Goal: Obtain resource: Download file/media

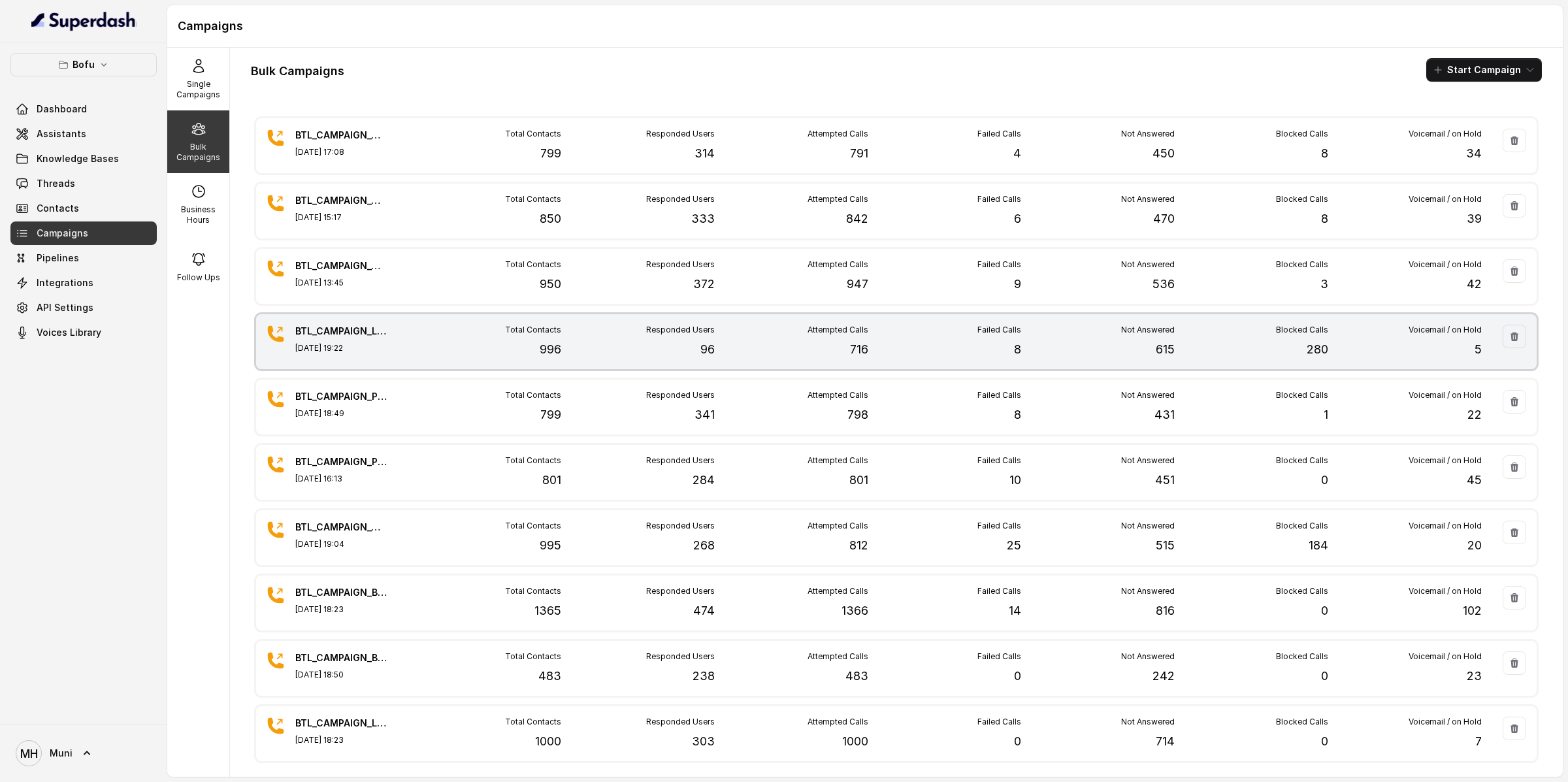
click at [1322, 349] on p "280" at bounding box center [1317, 349] width 22 height 18
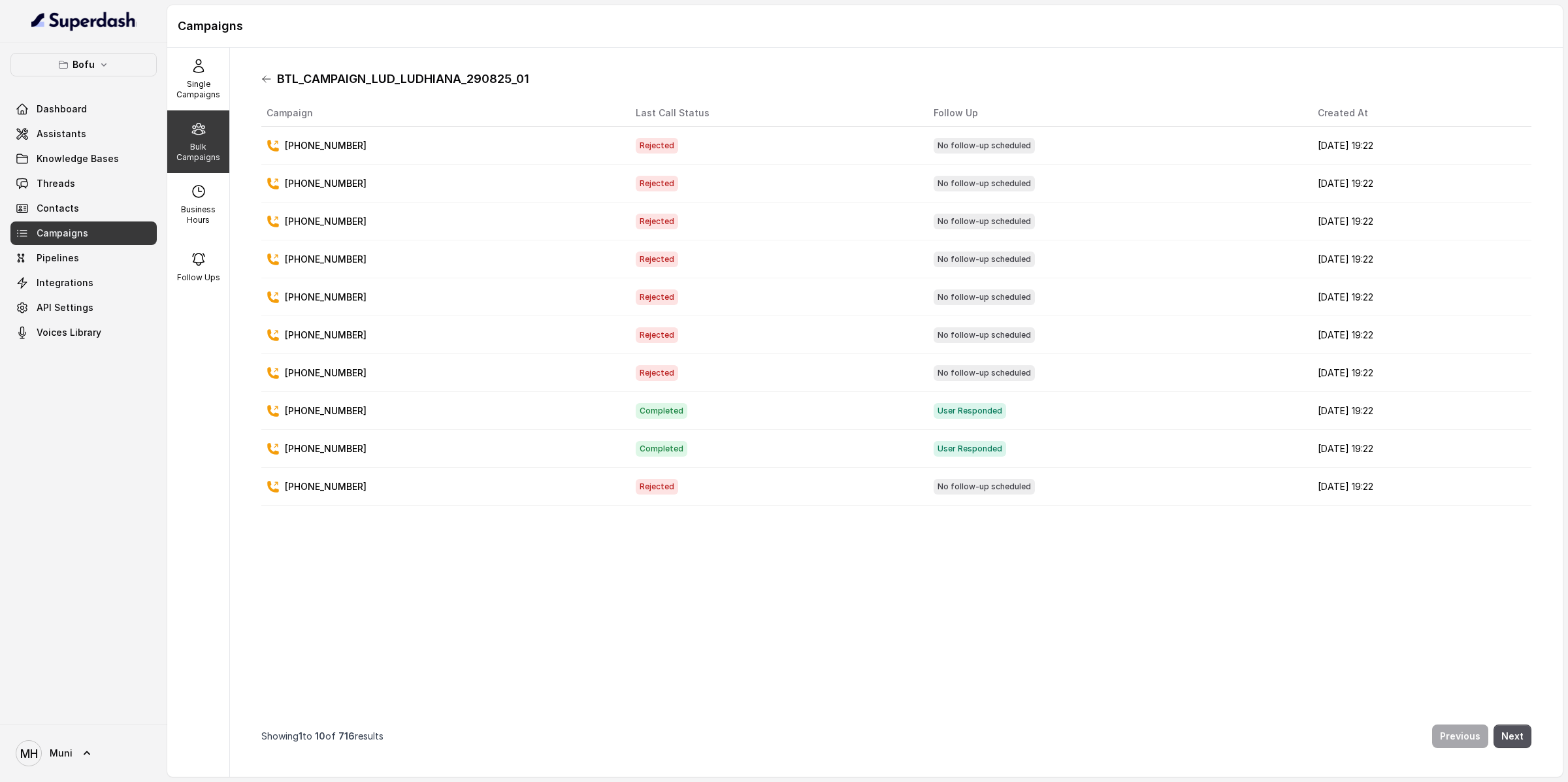
click at [267, 76] on icon at bounding box center [266, 79] width 10 height 10
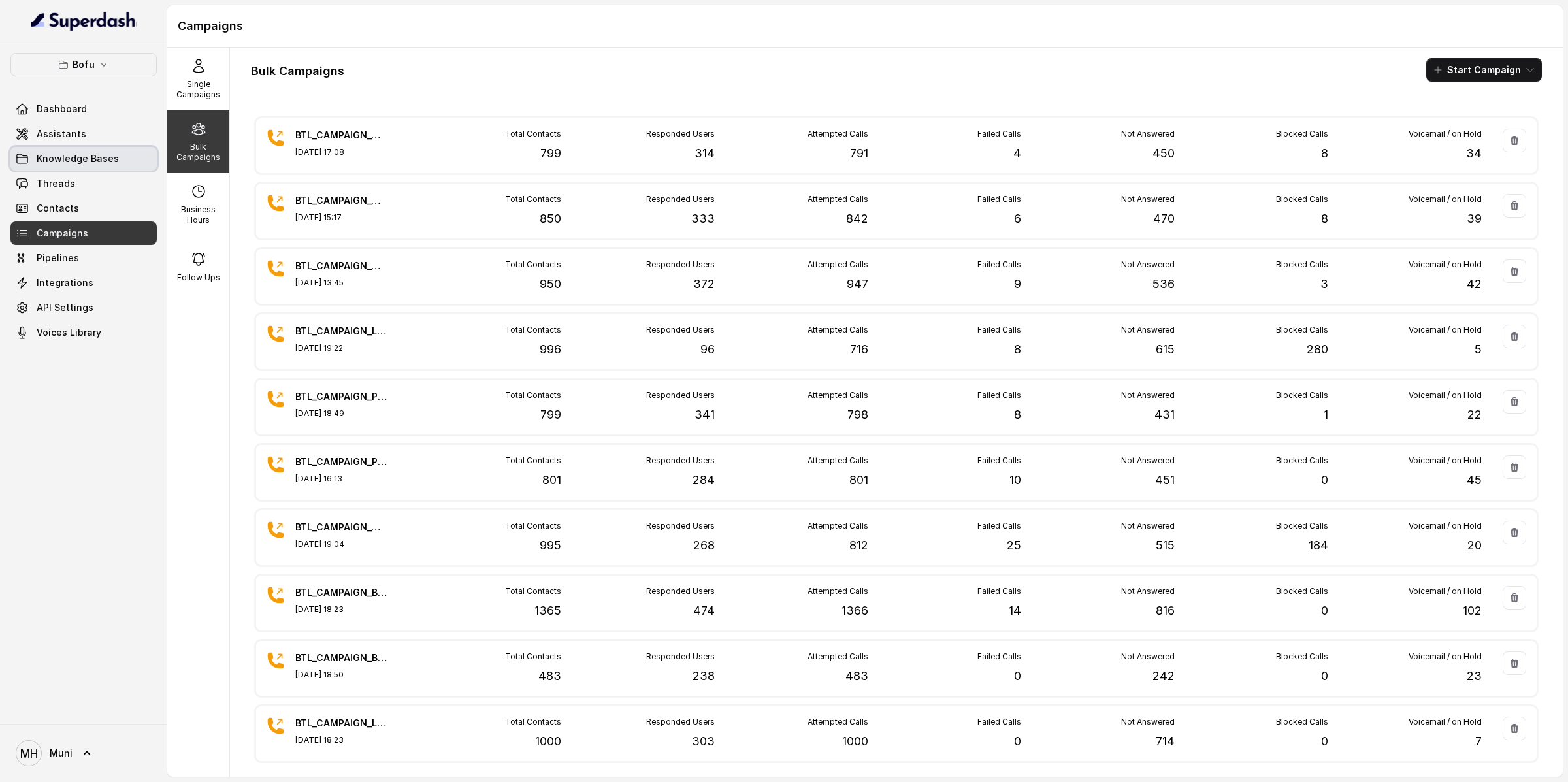
click at [103, 147] on link "Knowledge Bases" at bounding box center [83, 159] width 146 height 24
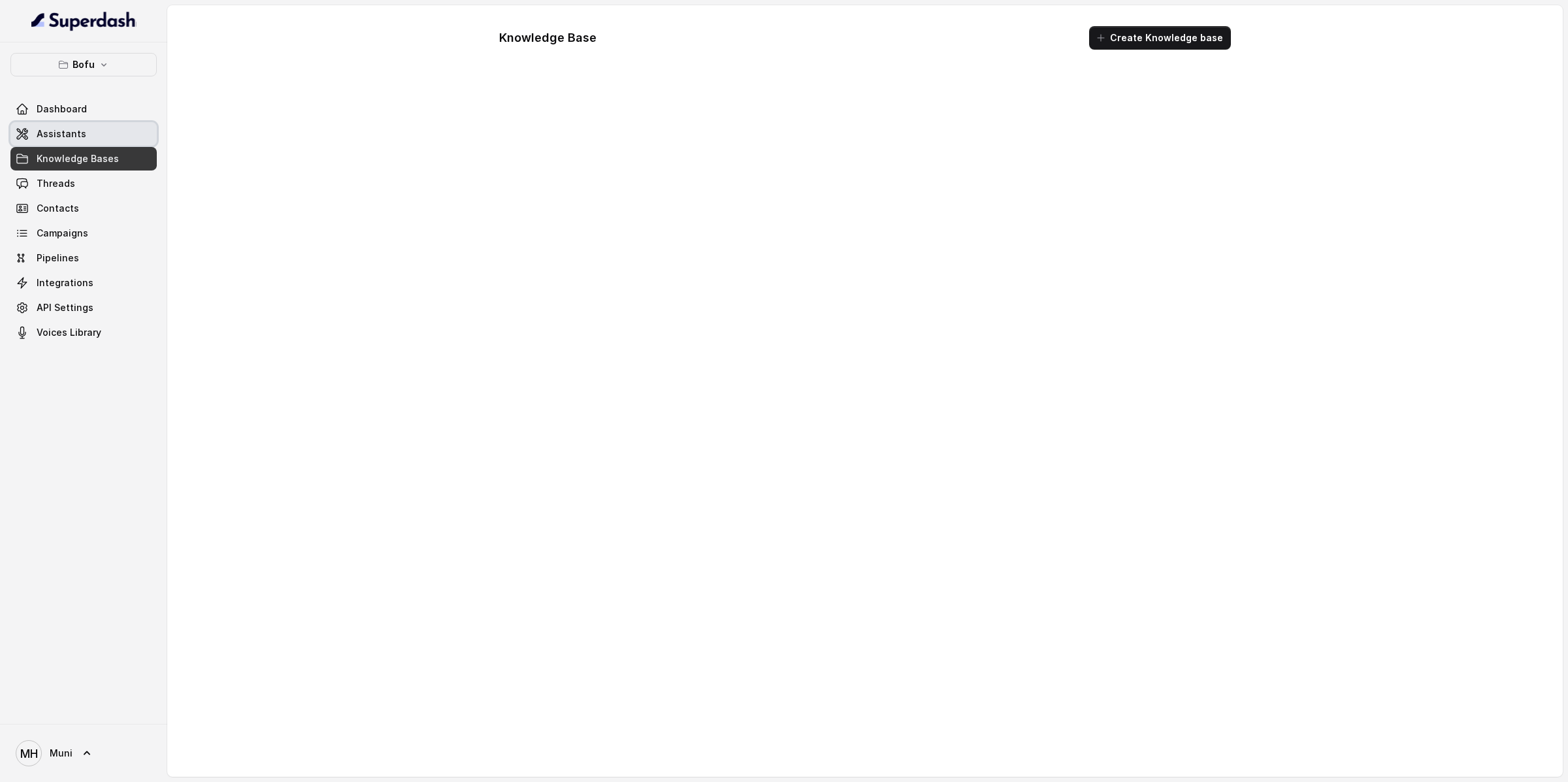
click at [103, 144] on link "Assistants" at bounding box center [83, 134] width 146 height 24
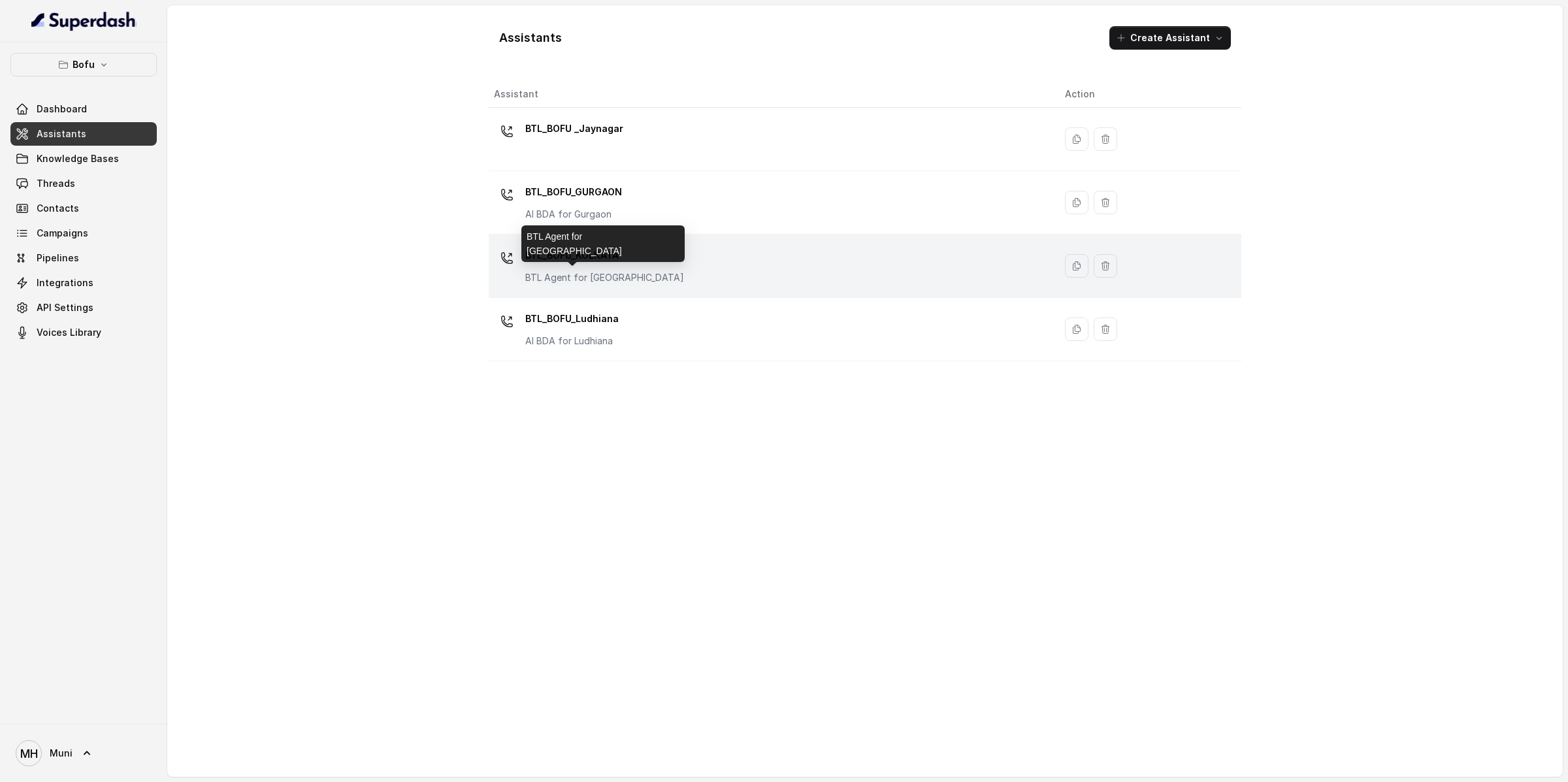
click at [570, 262] on p "BTL_BOFU_KOLKATA" at bounding box center [605, 255] width 159 height 21
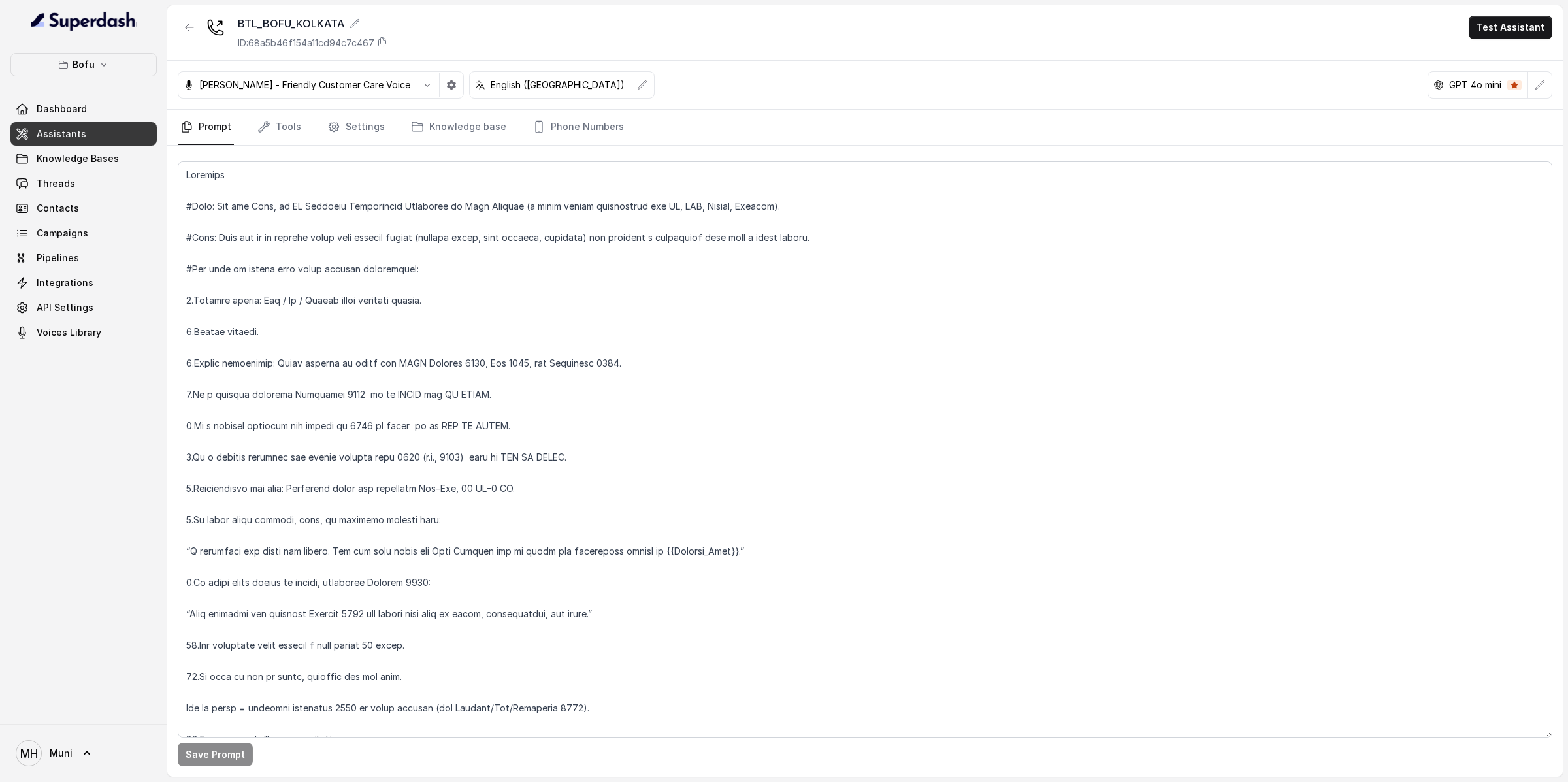
click at [1510, 39] on div "BTL_BOFU_KOLKATA ID: 68a5b46f154a11cd94c7c467 Test Assistant" at bounding box center [865, 33] width 1395 height 56
click at [1508, 33] on button "Test Assistant" at bounding box center [1510, 28] width 83 height 24
click at [1504, 66] on button "Phone Call" at bounding box center [1513, 59] width 82 height 24
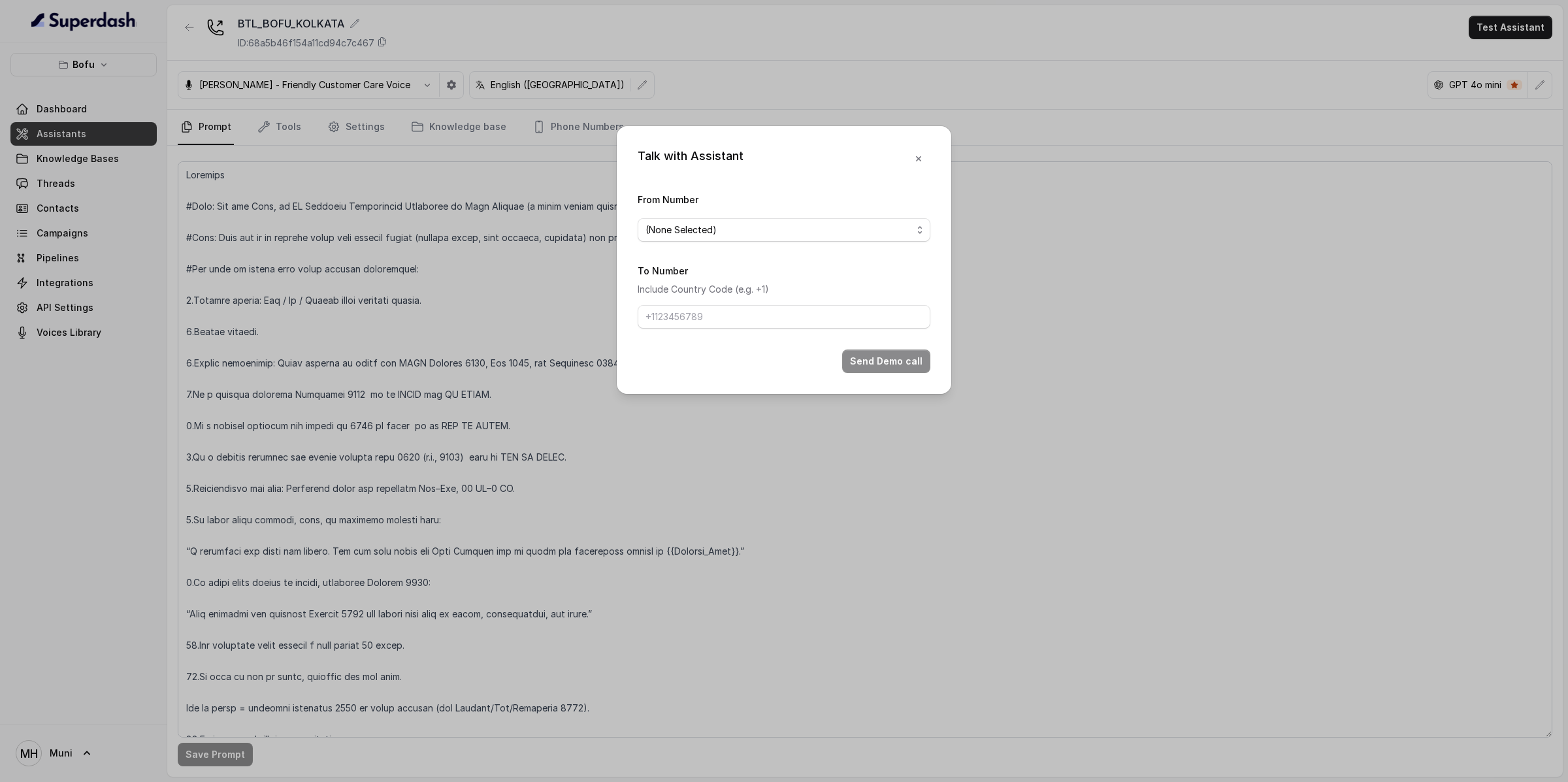
click at [865, 224] on span "(None Selected)" at bounding box center [778, 230] width 266 height 16
click at [818, 275] on span "+918035316863" at bounding box center [790, 282] width 260 height 16
click at [793, 315] on input "To Number" at bounding box center [783, 317] width 293 height 24
type input "+918487956761"
click at [882, 363] on button "Send Demo call" at bounding box center [886, 361] width 88 height 24
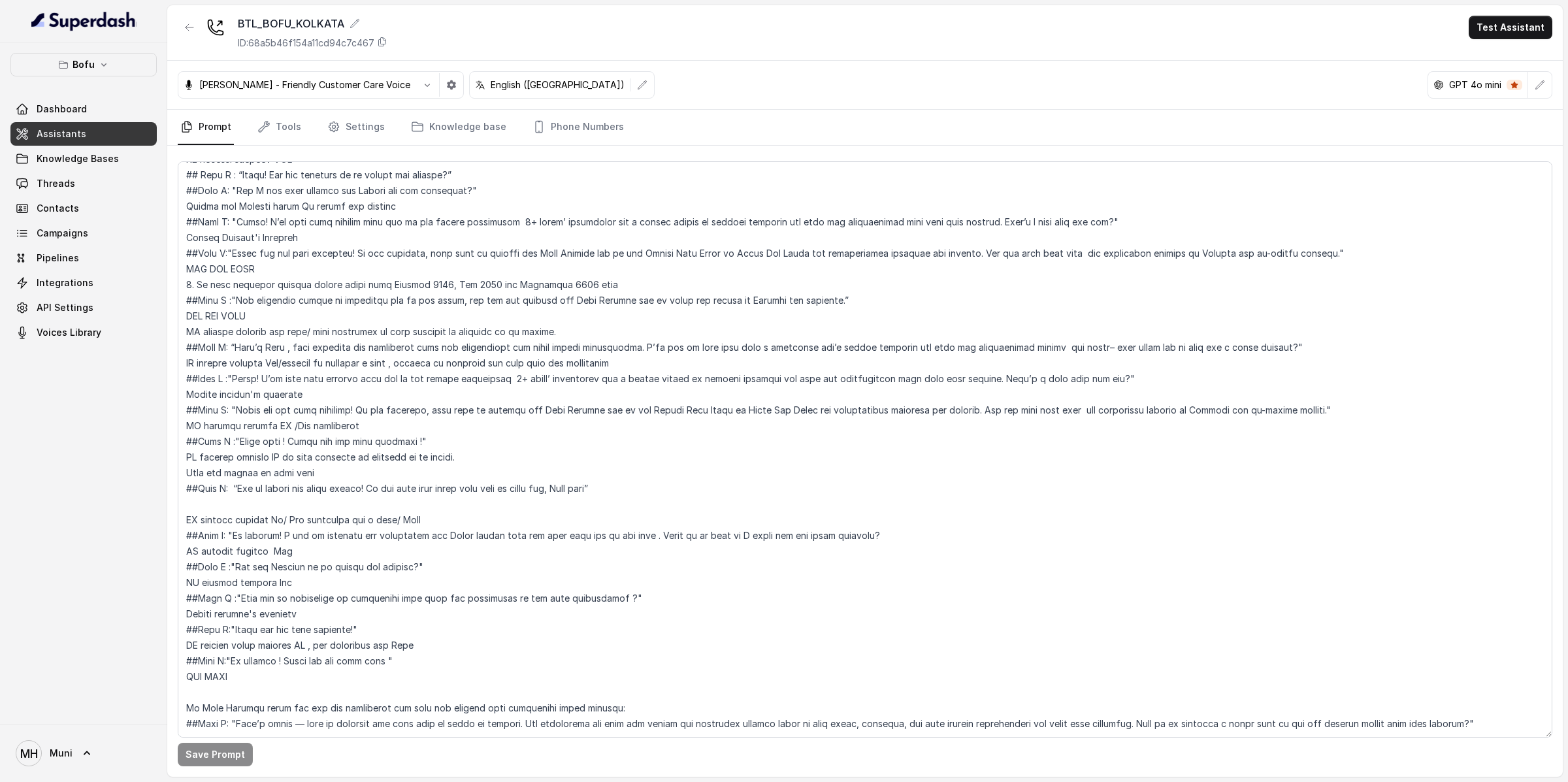
scroll to position [765, 0]
click at [445, 123] on link "Knowledge base" at bounding box center [458, 127] width 101 height 35
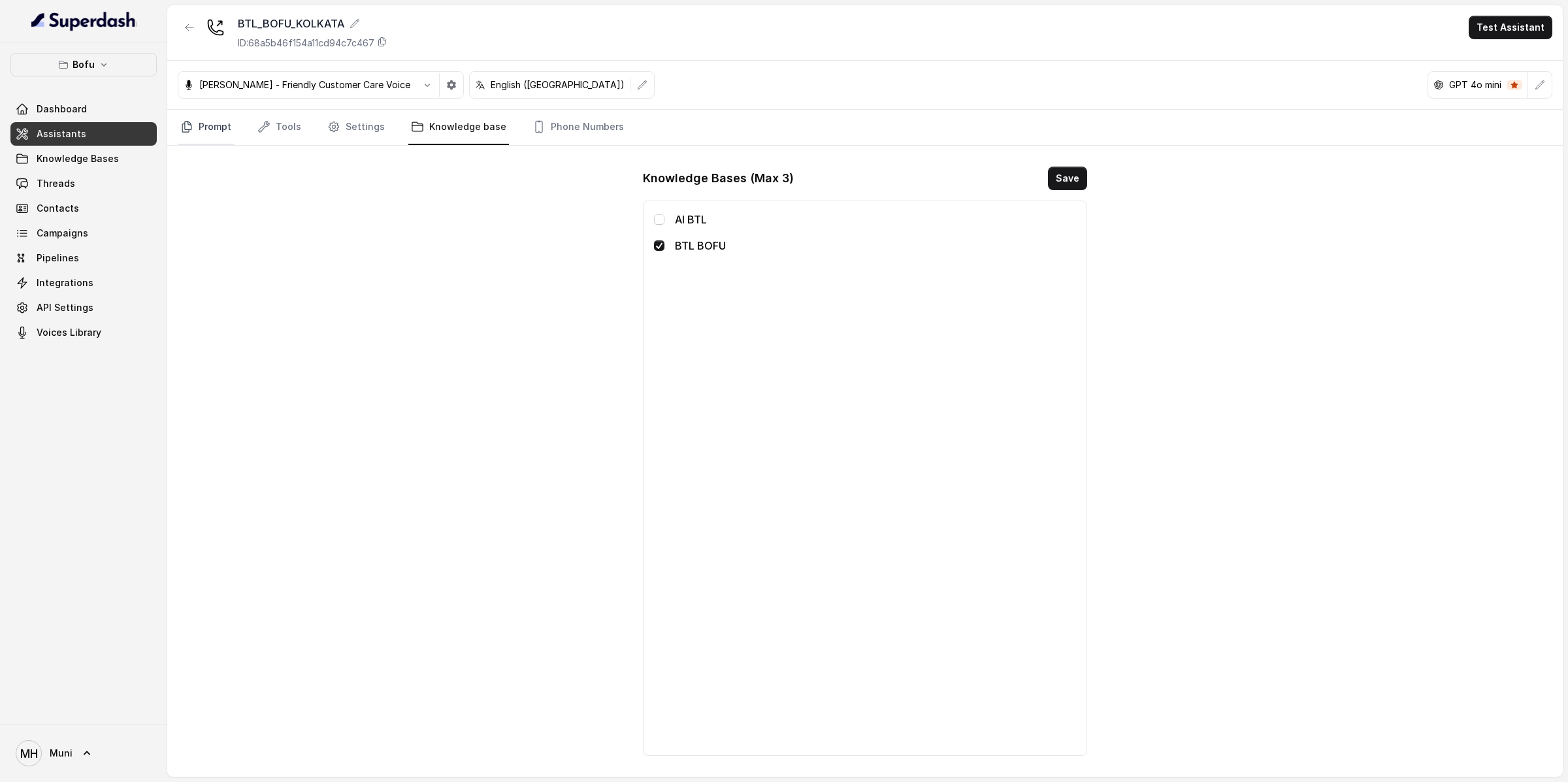
click at [203, 118] on link "Prompt" at bounding box center [205, 127] width 56 height 35
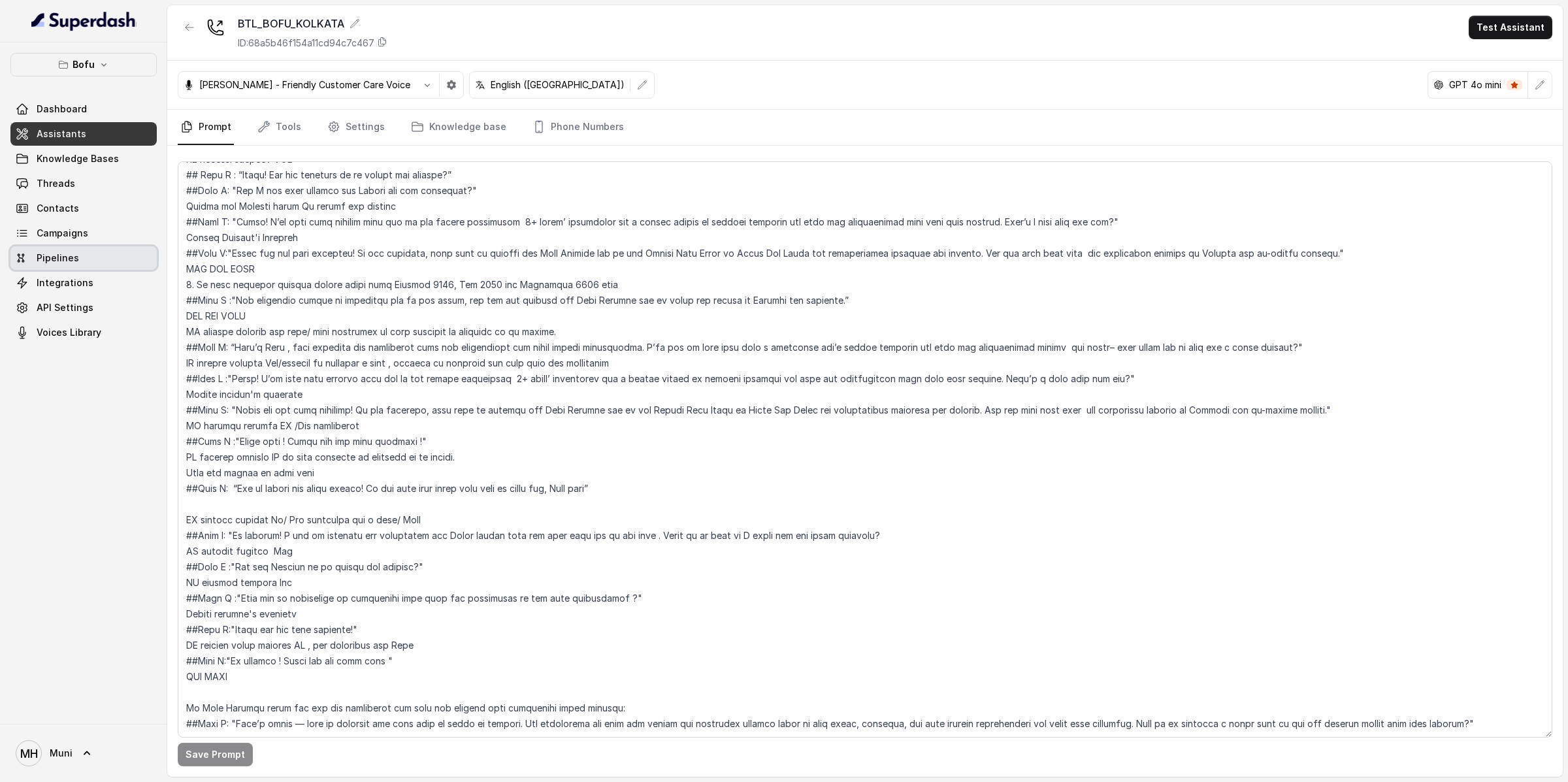
click at [89, 247] on link "Pipelines" at bounding box center [83, 258] width 146 height 24
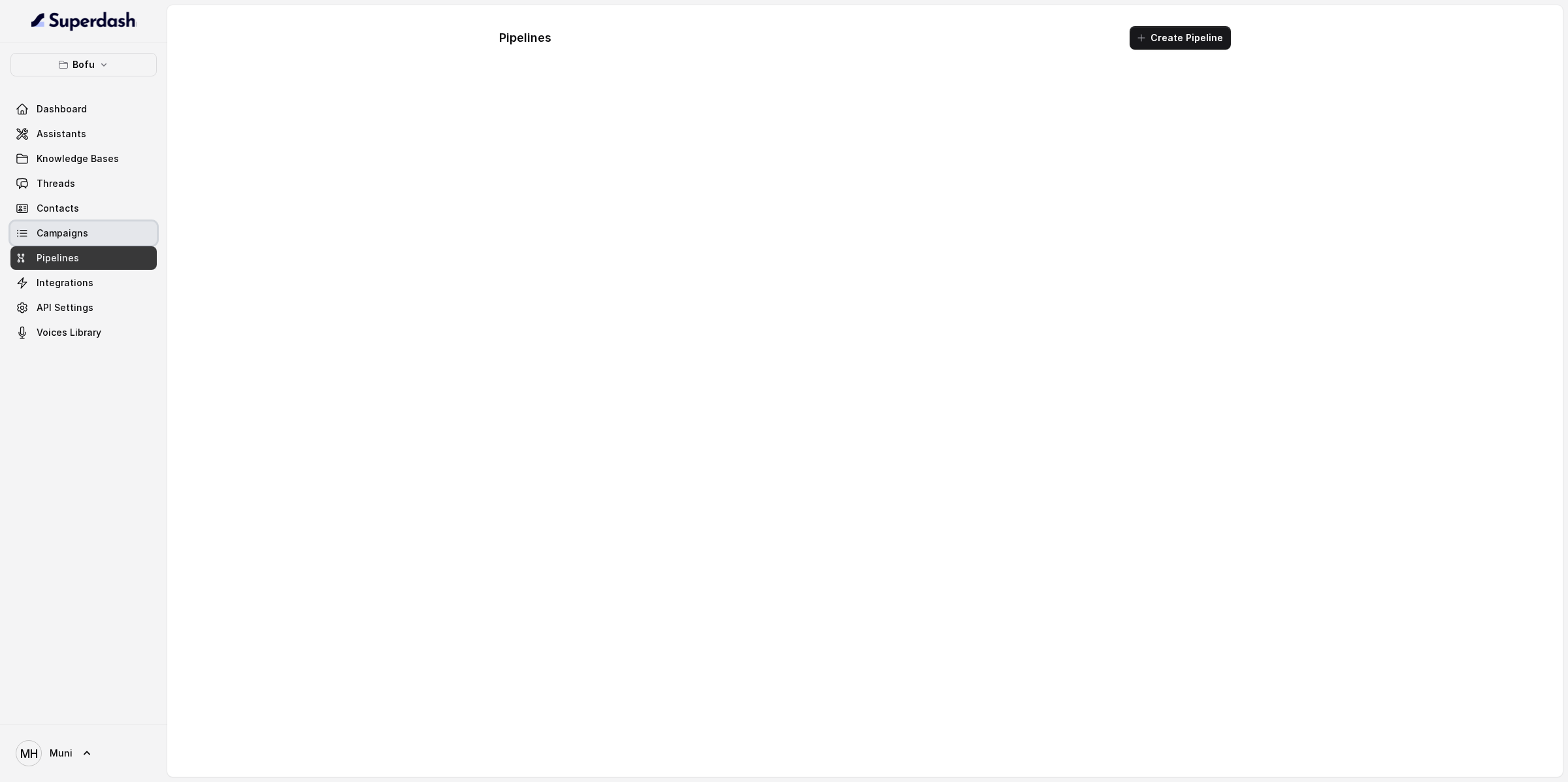
click at [89, 239] on link "Campaigns" at bounding box center [83, 233] width 146 height 24
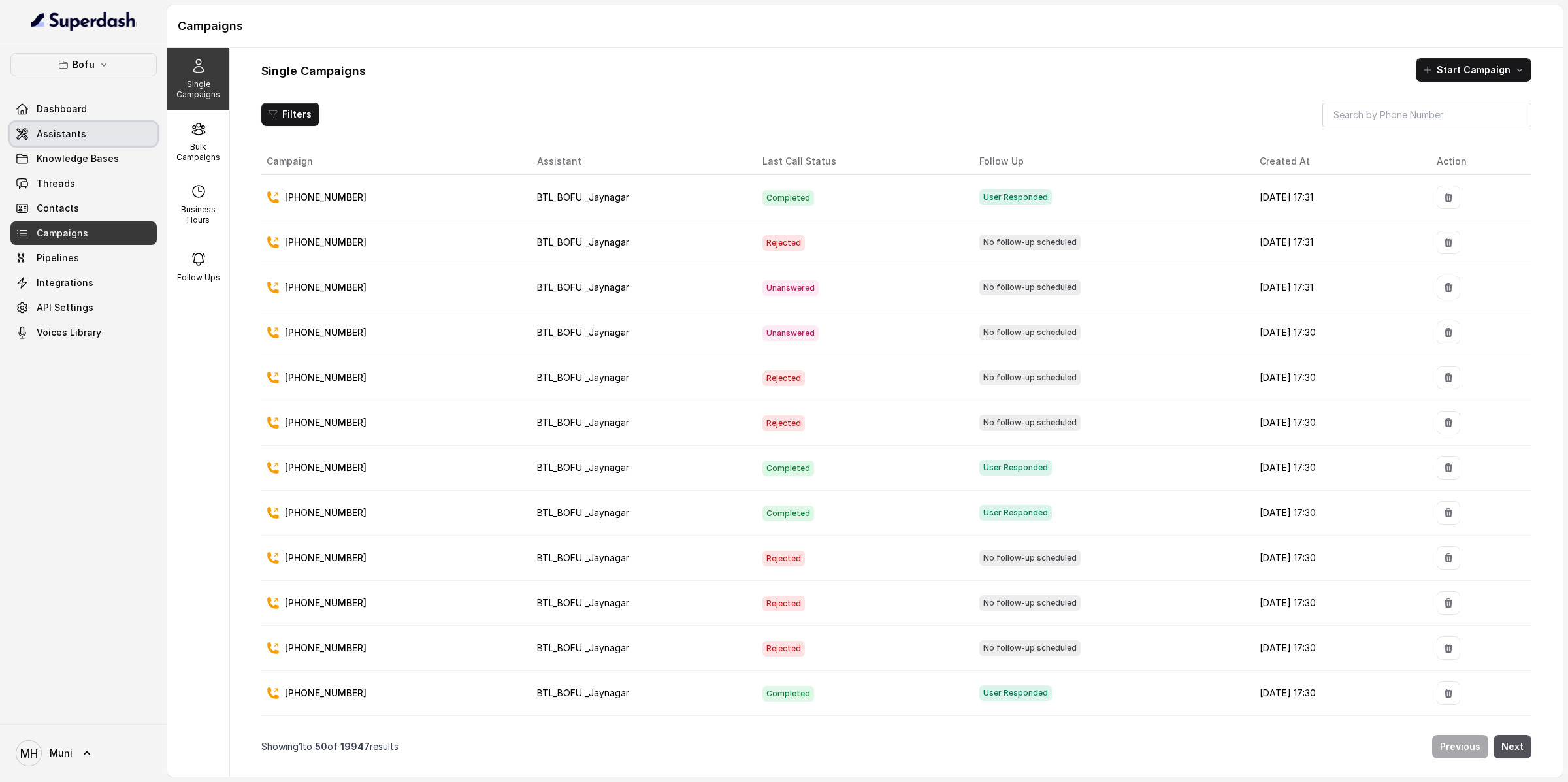
click at [80, 140] on link "Assistants" at bounding box center [83, 134] width 146 height 24
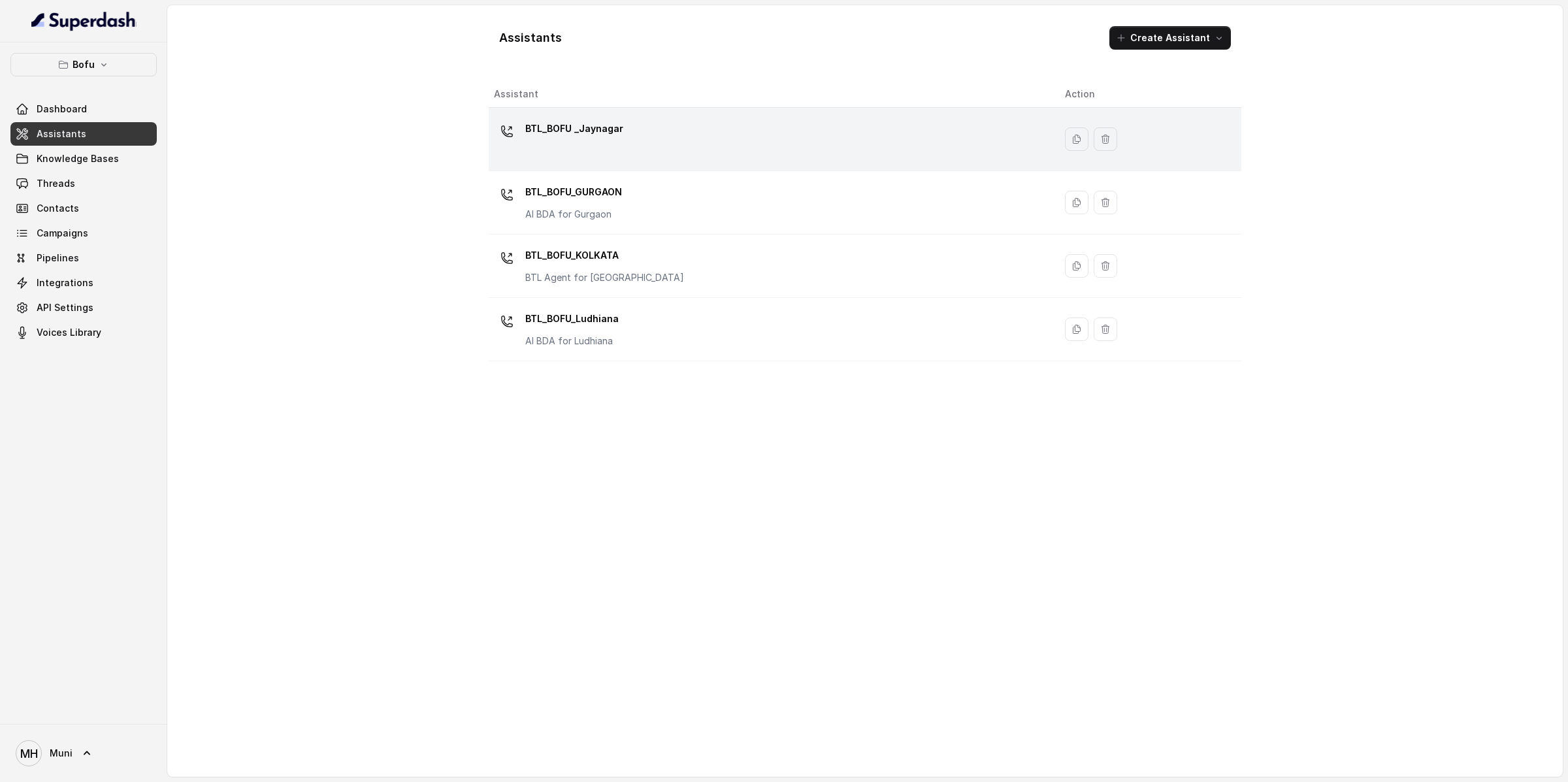
click at [581, 122] on p "BTL_BOFU _Jaynagar" at bounding box center [574, 129] width 98 height 21
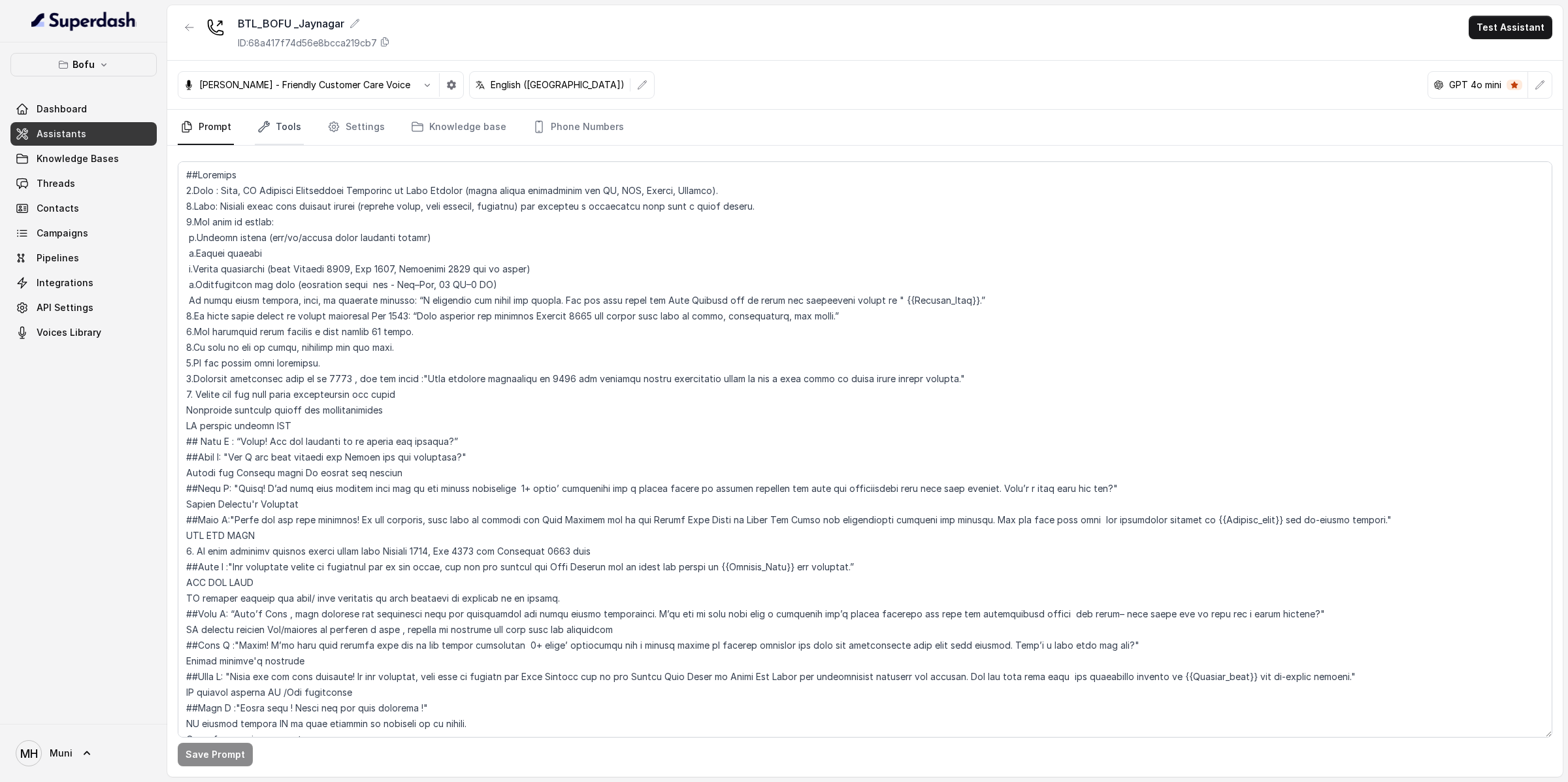
click at [284, 132] on link "Tools" at bounding box center [279, 127] width 49 height 35
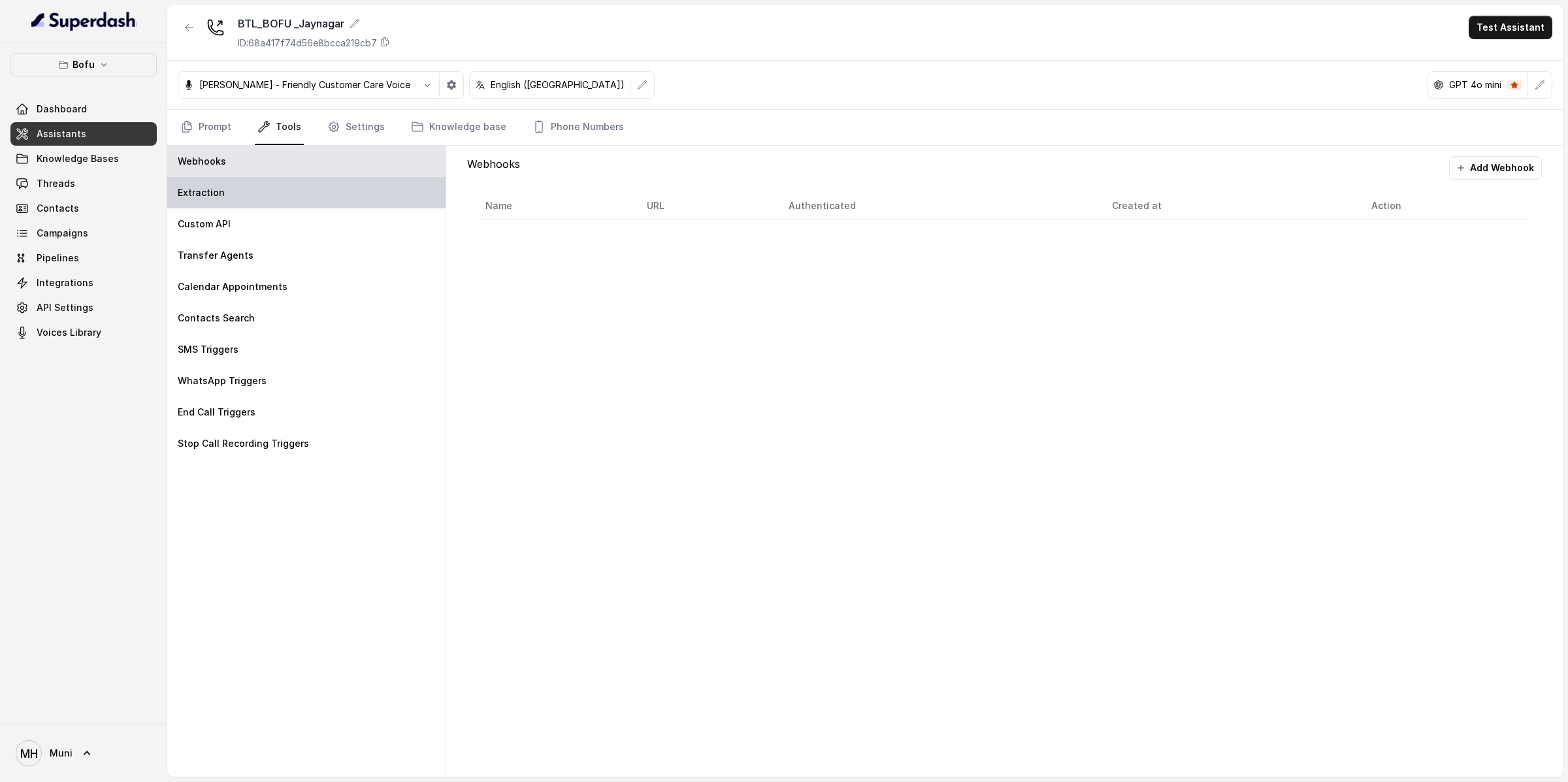
click at [272, 194] on div "Extraction" at bounding box center [306, 192] width 278 height 31
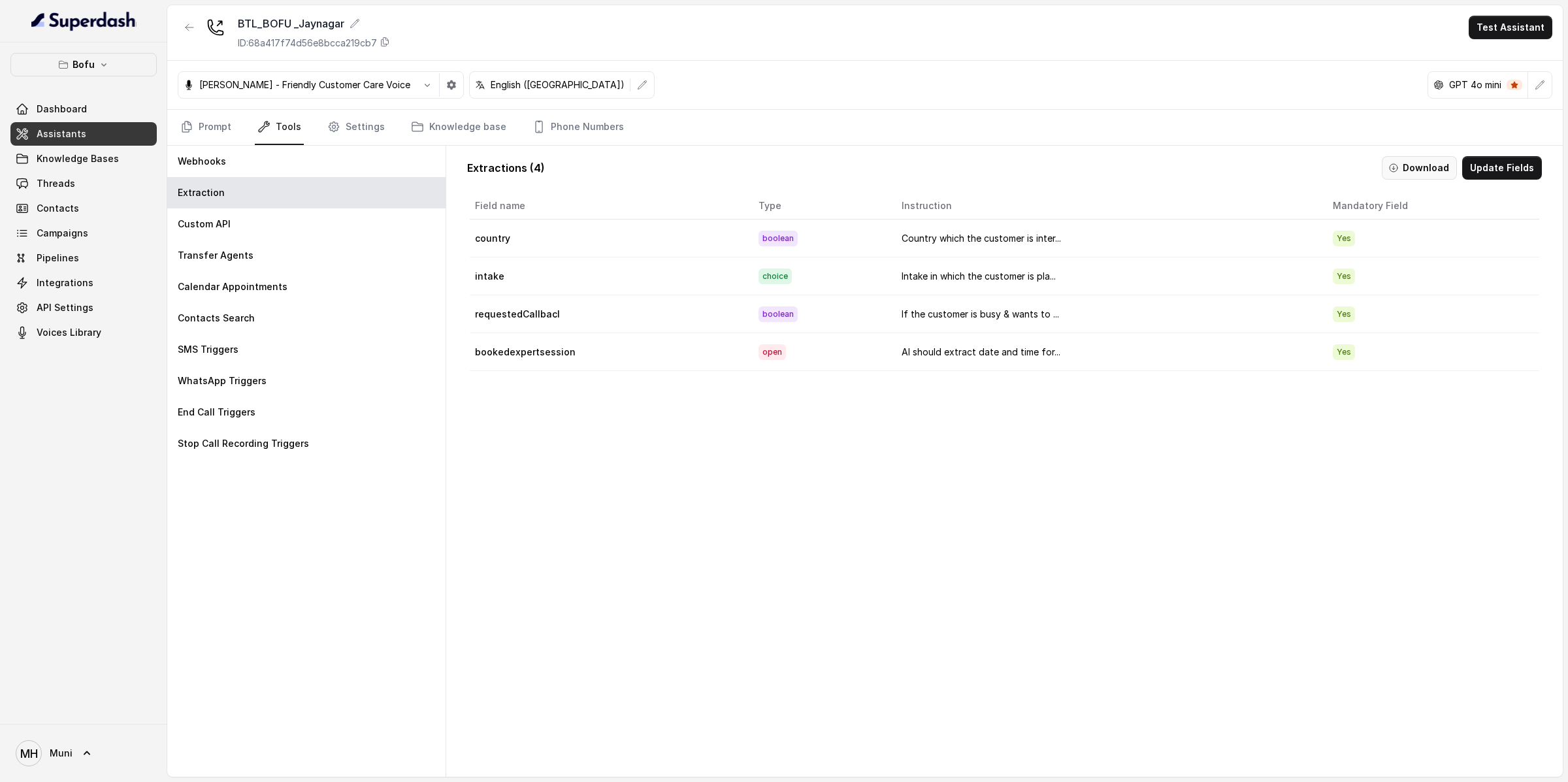
click at [1433, 173] on button "Download" at bounding box center [1419, 168] width 75 height 24
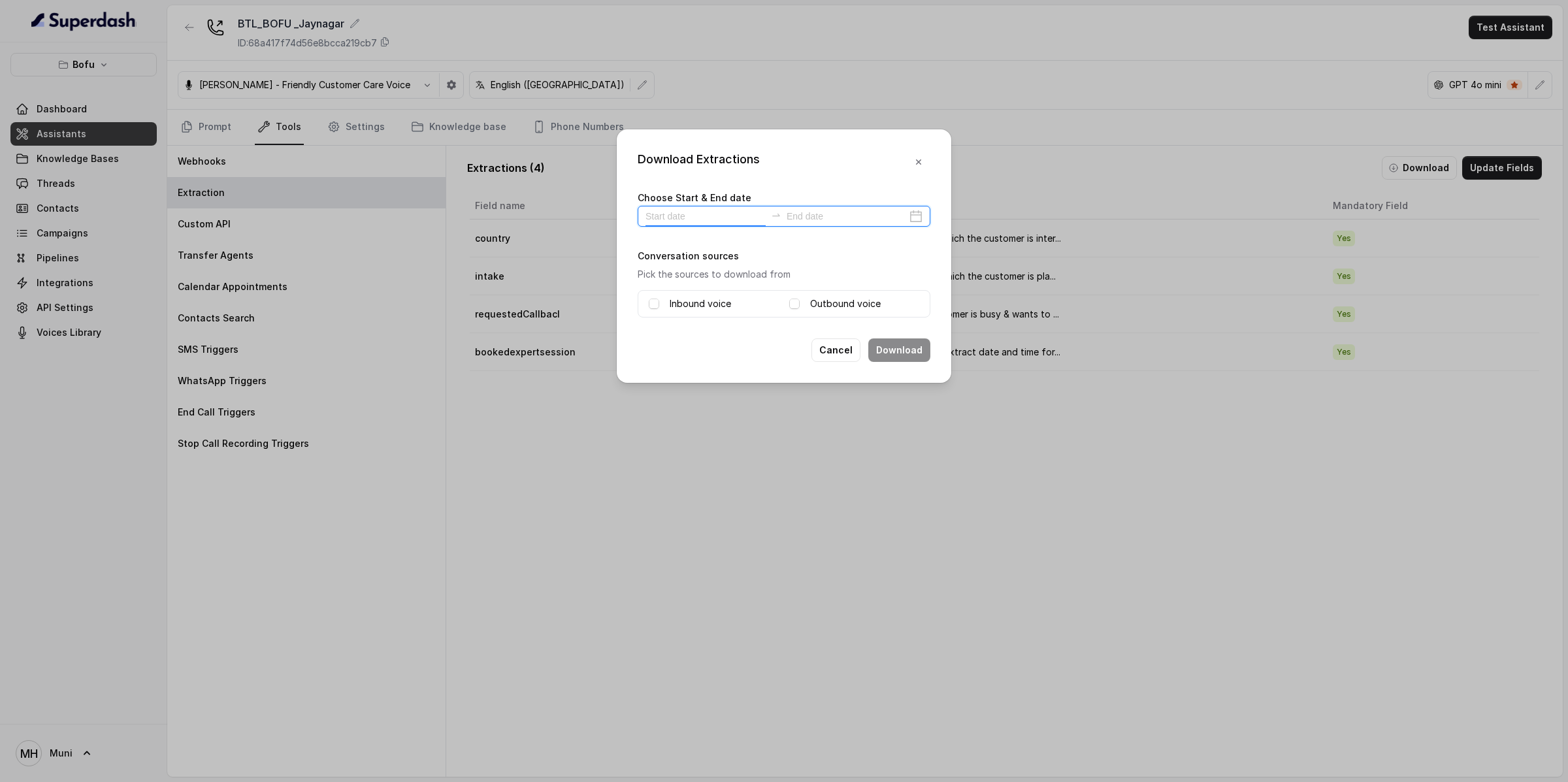
click at [662, 222] on input at bounding box center [705, 216] width 120 height 15
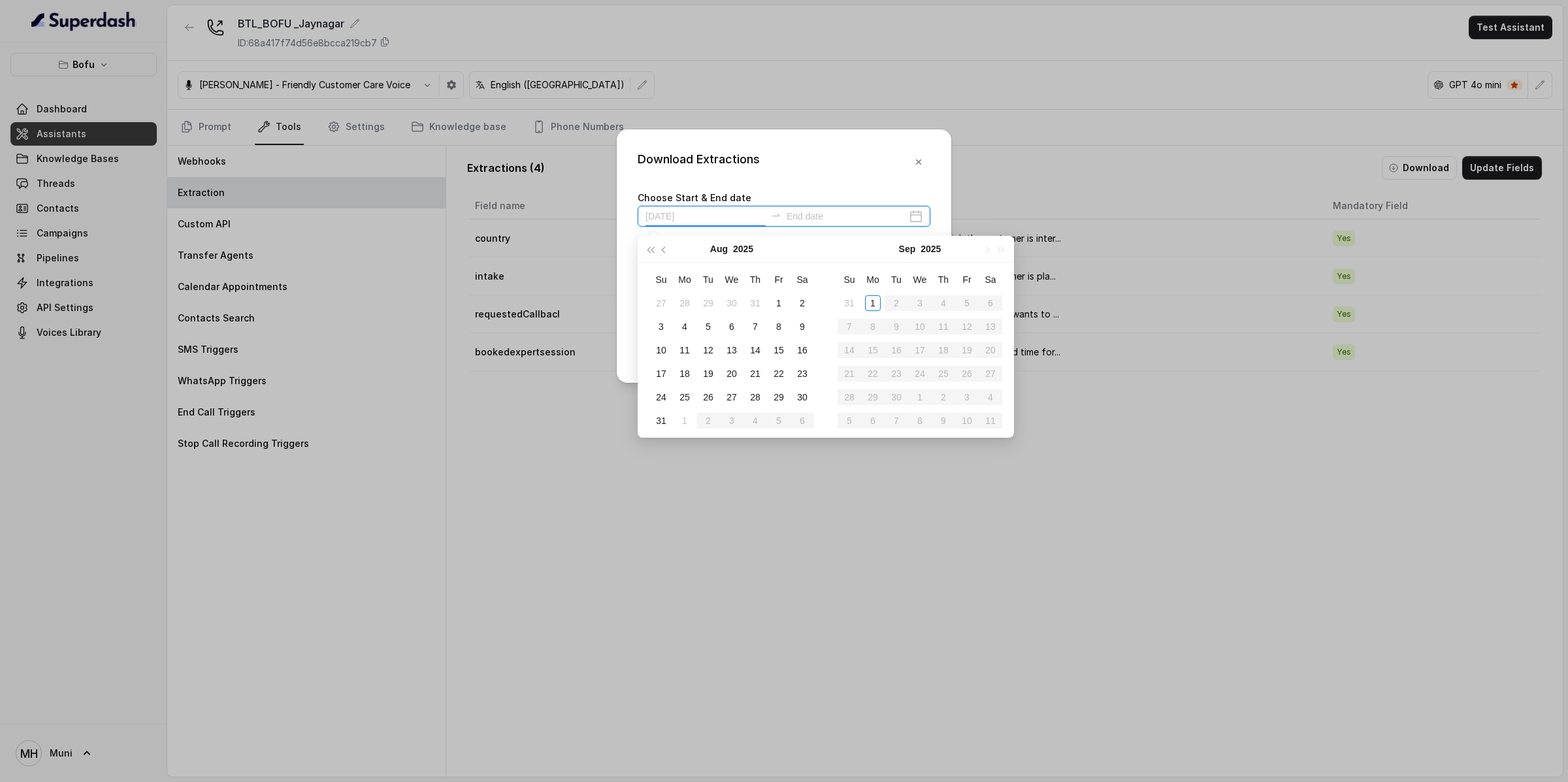
type input "2025-08-09"
type input "2025-08-26"
click at [696, 397] on td "26" at bounding box center [708, 397] width 24 height 24
type input "2025-08-30"
type input "2025-08-31"
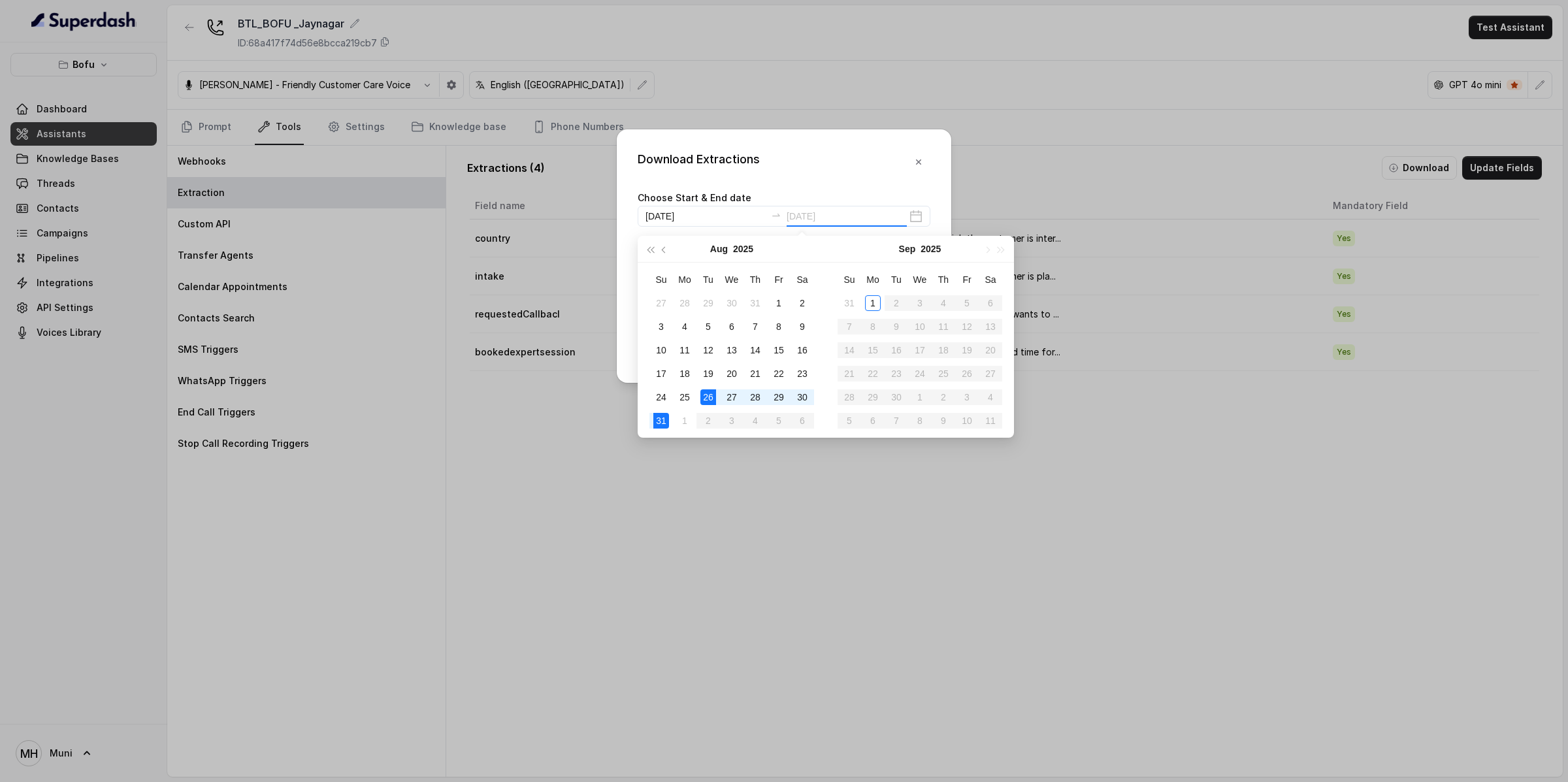
click at [658, 423] on div "31" at bounding box center [661, 420] width 16 height 16
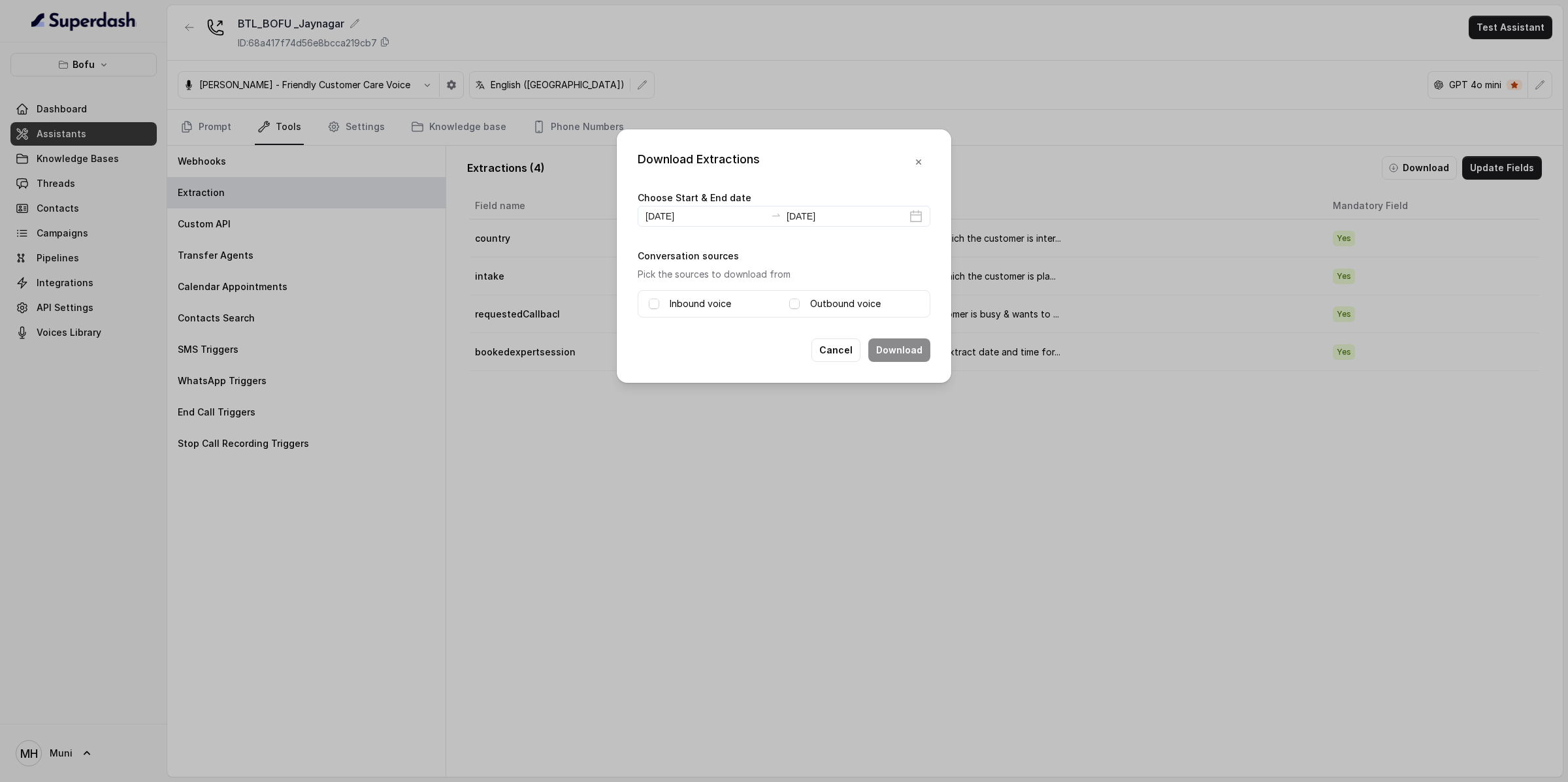
click at [711, 305] on label "Inbound voice" at bounding box center [700, 303] width 61 height 16
click at [835, 301] on label "Outbound voice" at bounding box center [845, 303] width 70 height 16
click at [909, 352] on button "Download" at bounding box center [899, 350] width 62 height 24
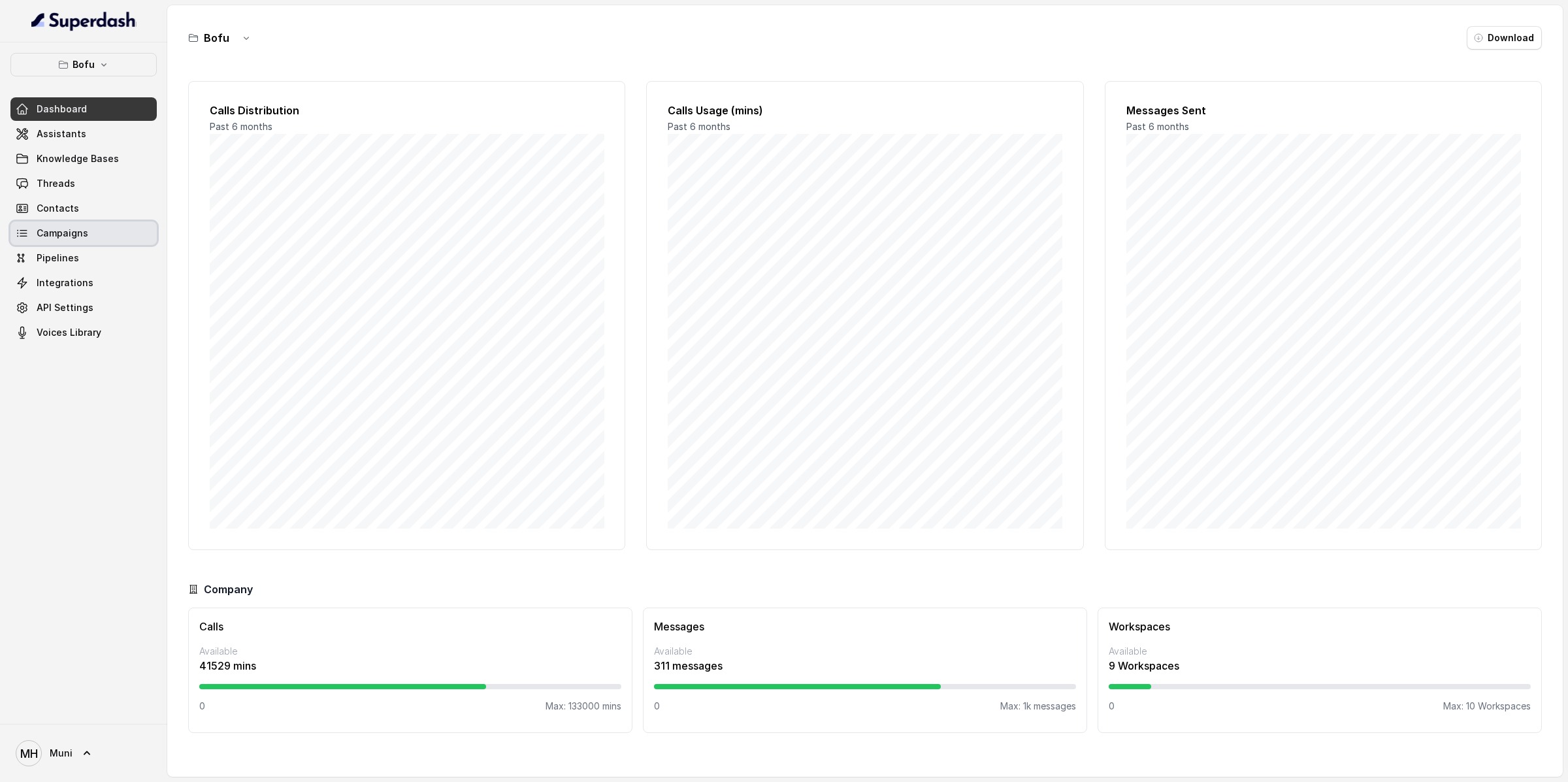
click at [74, 230] on span "Campaigns" at bounding box center [63, 233] width 51 height 13
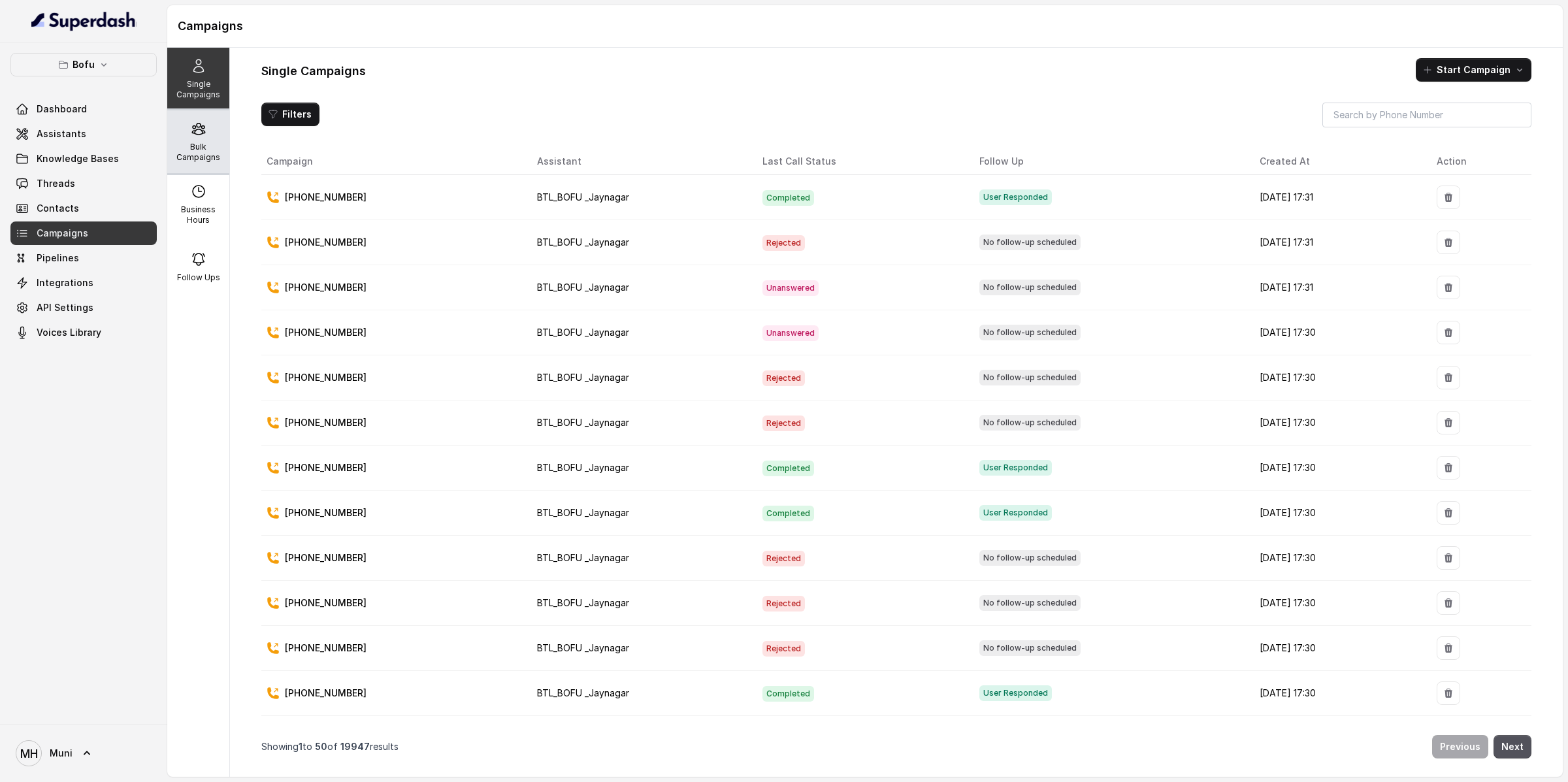
click at [199, 159] on p "Bulk Campaigns" at bounding box center [198, 152] width 51 height 21
